Goal: Navigation & Orientation: Find specific page/section

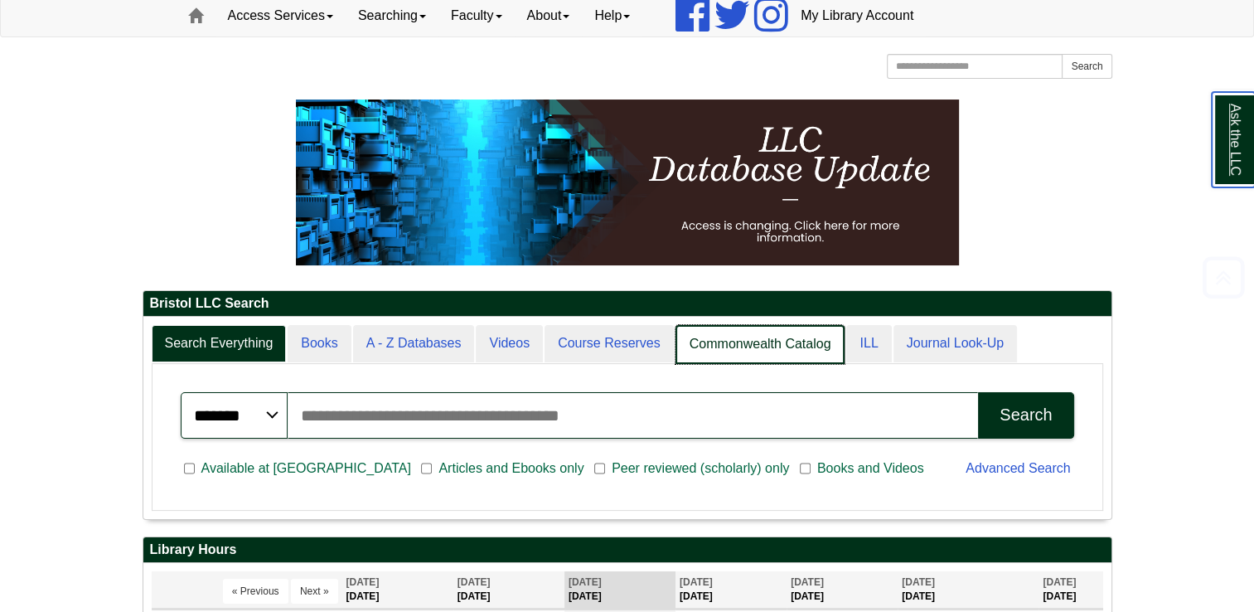
scroll to position [8, 7]
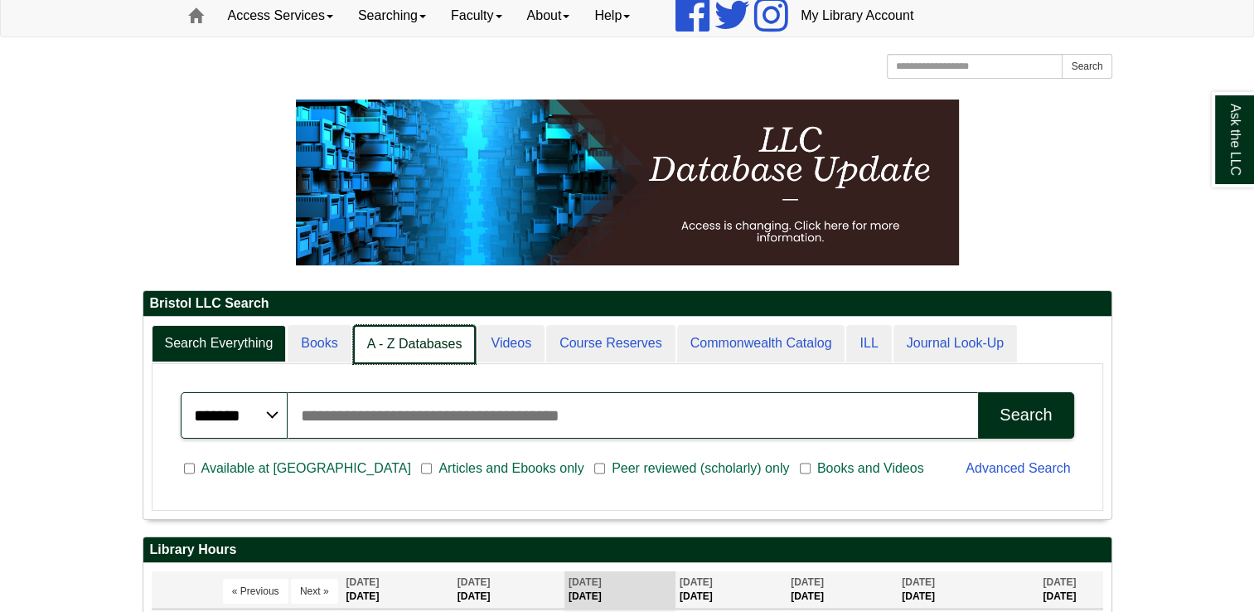
click at [431, 338] on link "A - Z Databases" at bounding box center [415, 344] width 124 height 39
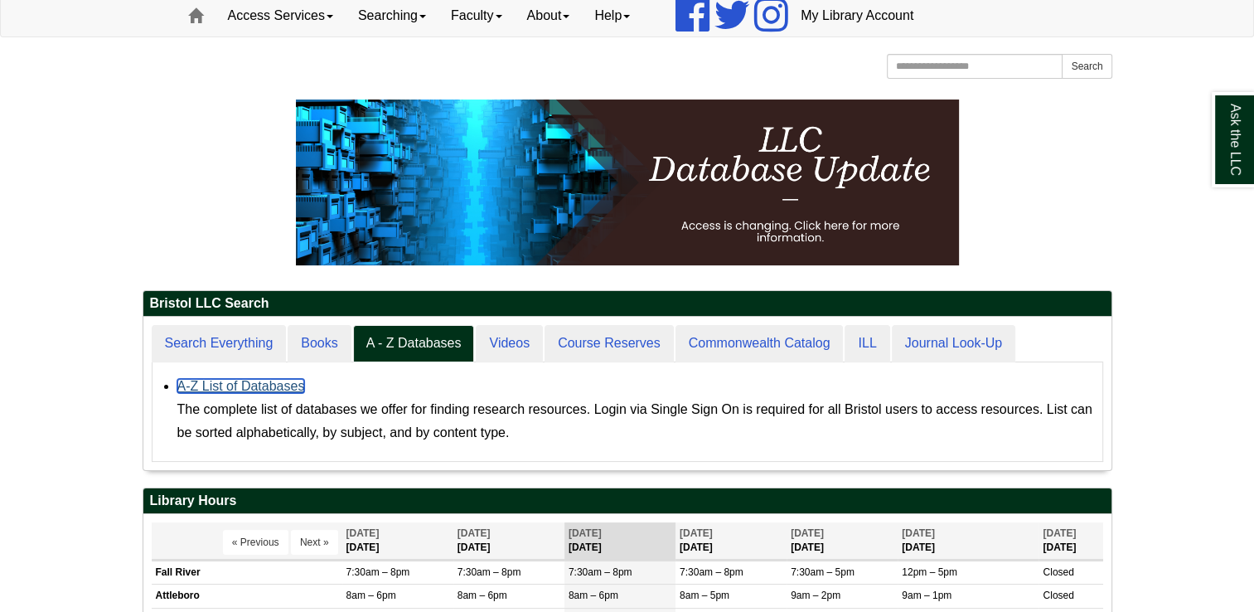
click at [270, 385] on link "A-Z List of Databases" at bounding box center [241, 386] width 128 height 14
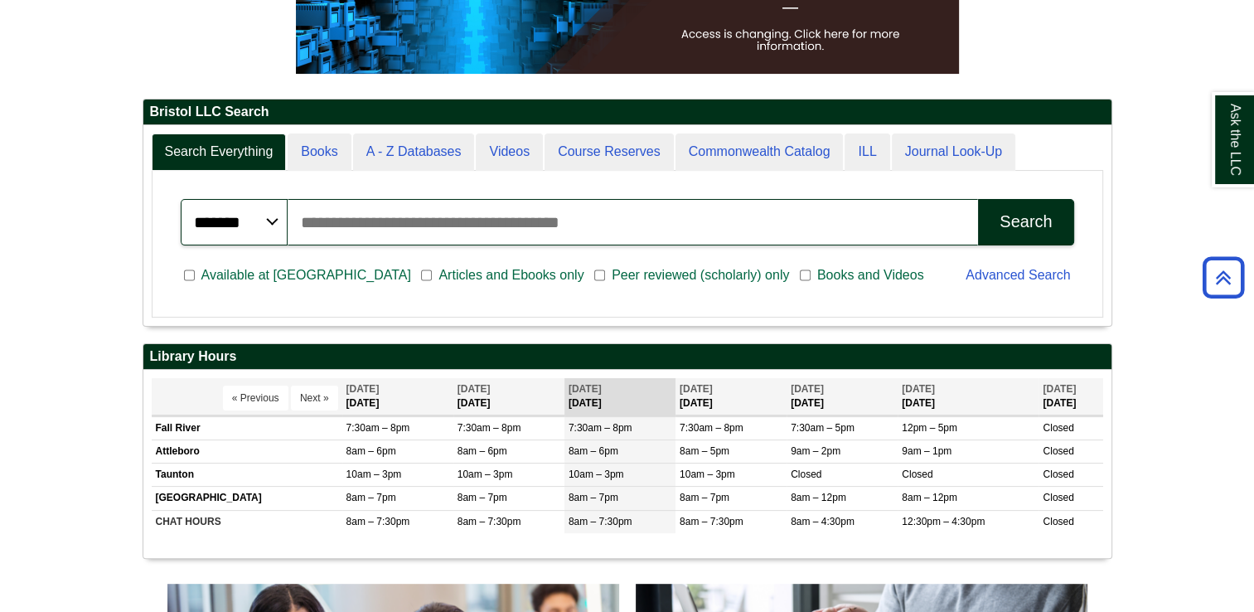
scroll to position [199, 968]
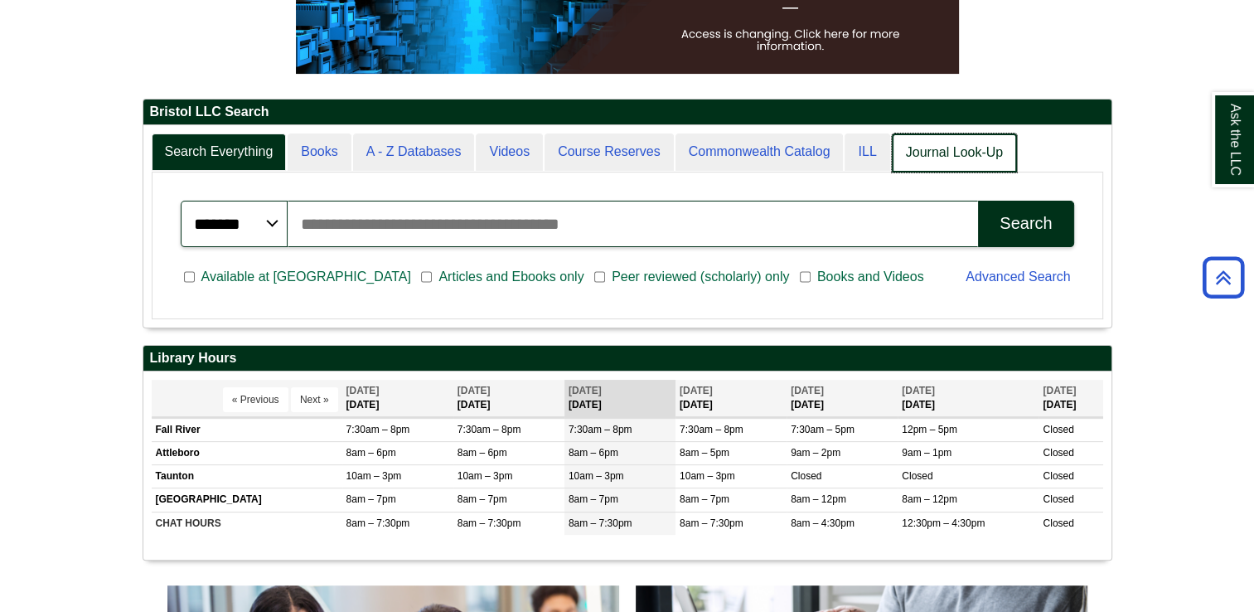
click at [913, 160] on link "Journal Look-Up" at bounding box center [954, 152] width 125 height 39
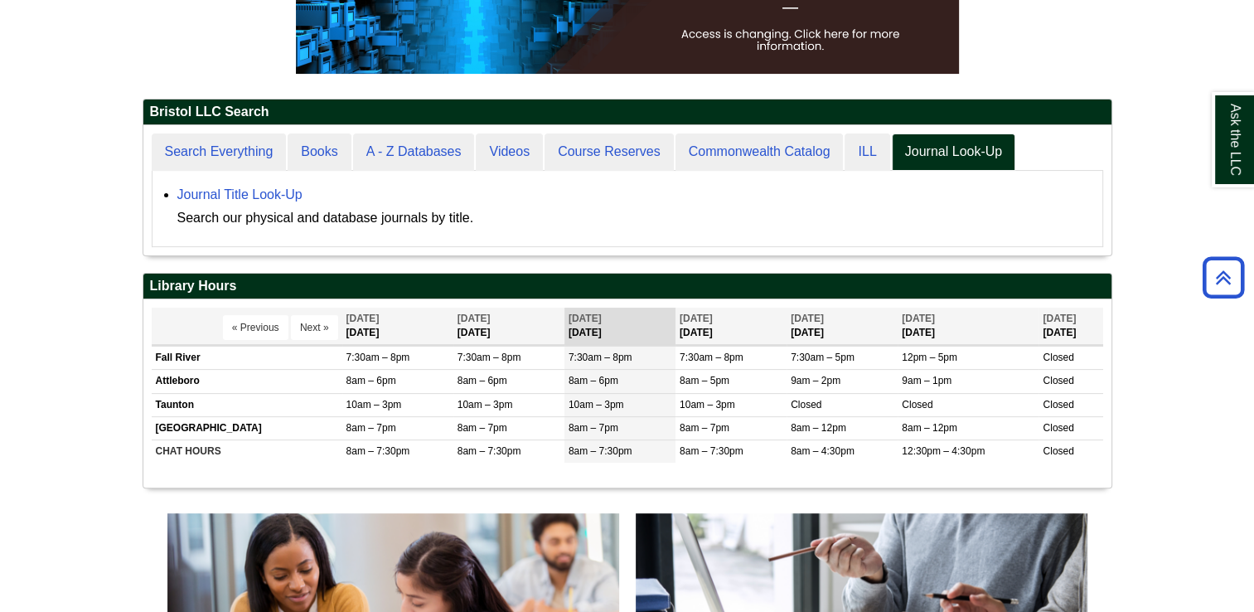
scroll to position [129, 968]
click at [275, 190] on link "Journal Title Look-Up" at bounding box center [239, 194] width 125 height 14
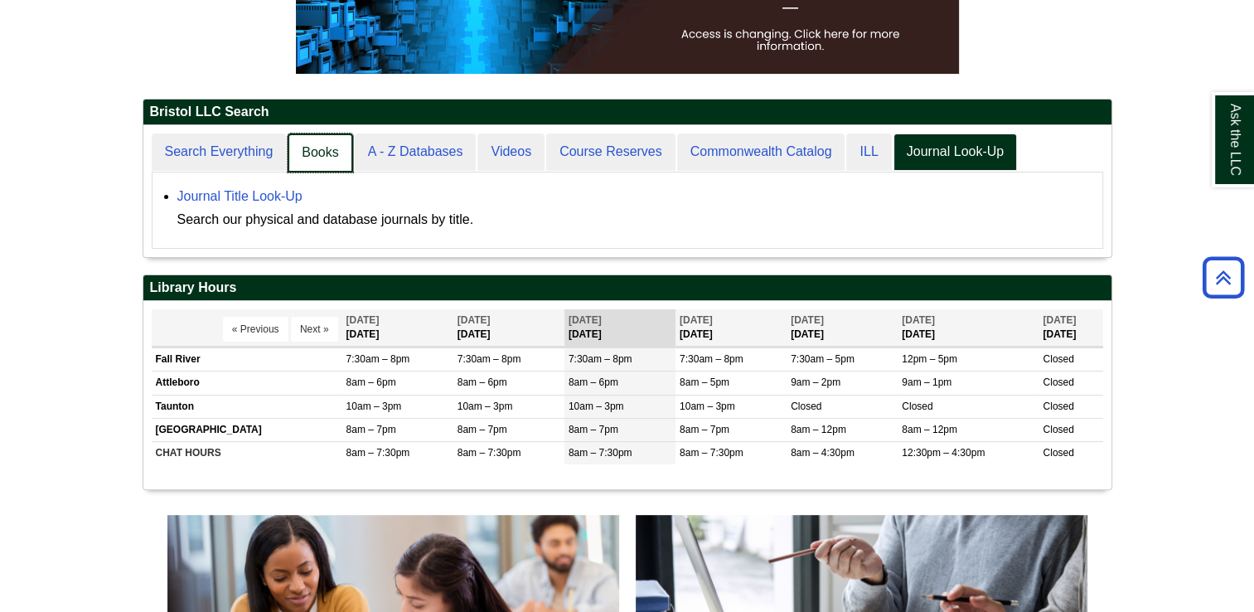
scroll to position [131, 968]
click at [303, 158] on link "Books" at bounding box center [320, 152] width 65 height 39
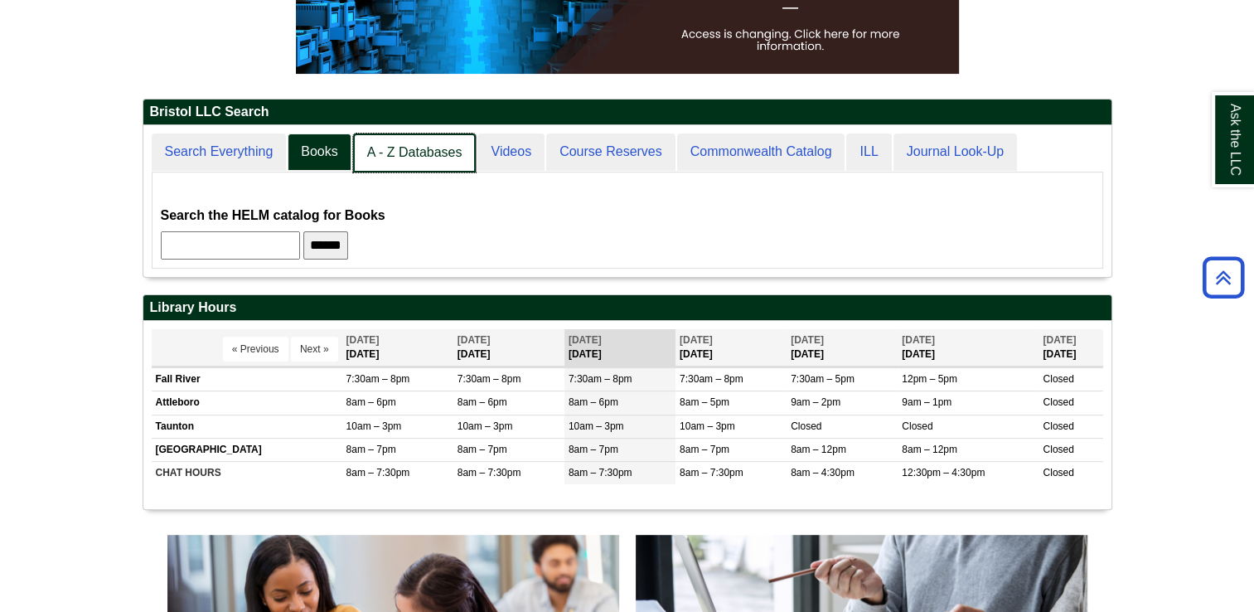
click at [376, 158] on link "A - Z Databases" at bounding box center [415, 152] width 124 height 39
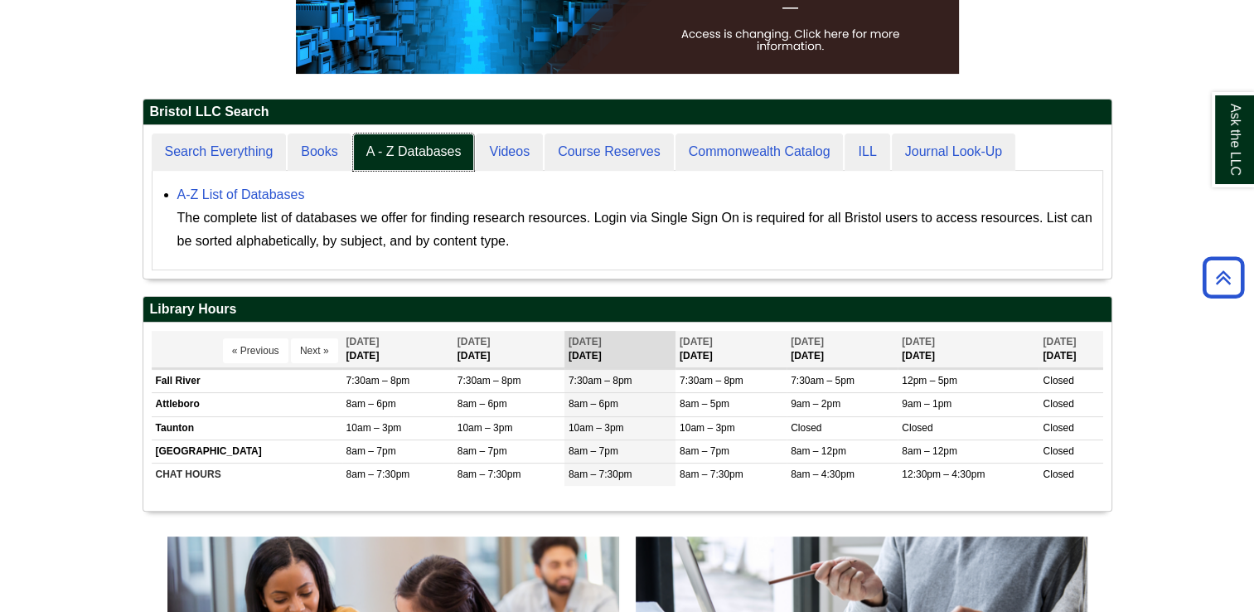
scroll to position [8, 7]
click at [279, 195] on link "A-Z List of Databases" at bounding box center [241, 194] width 128 height 14
